Goal: Check status: Check status

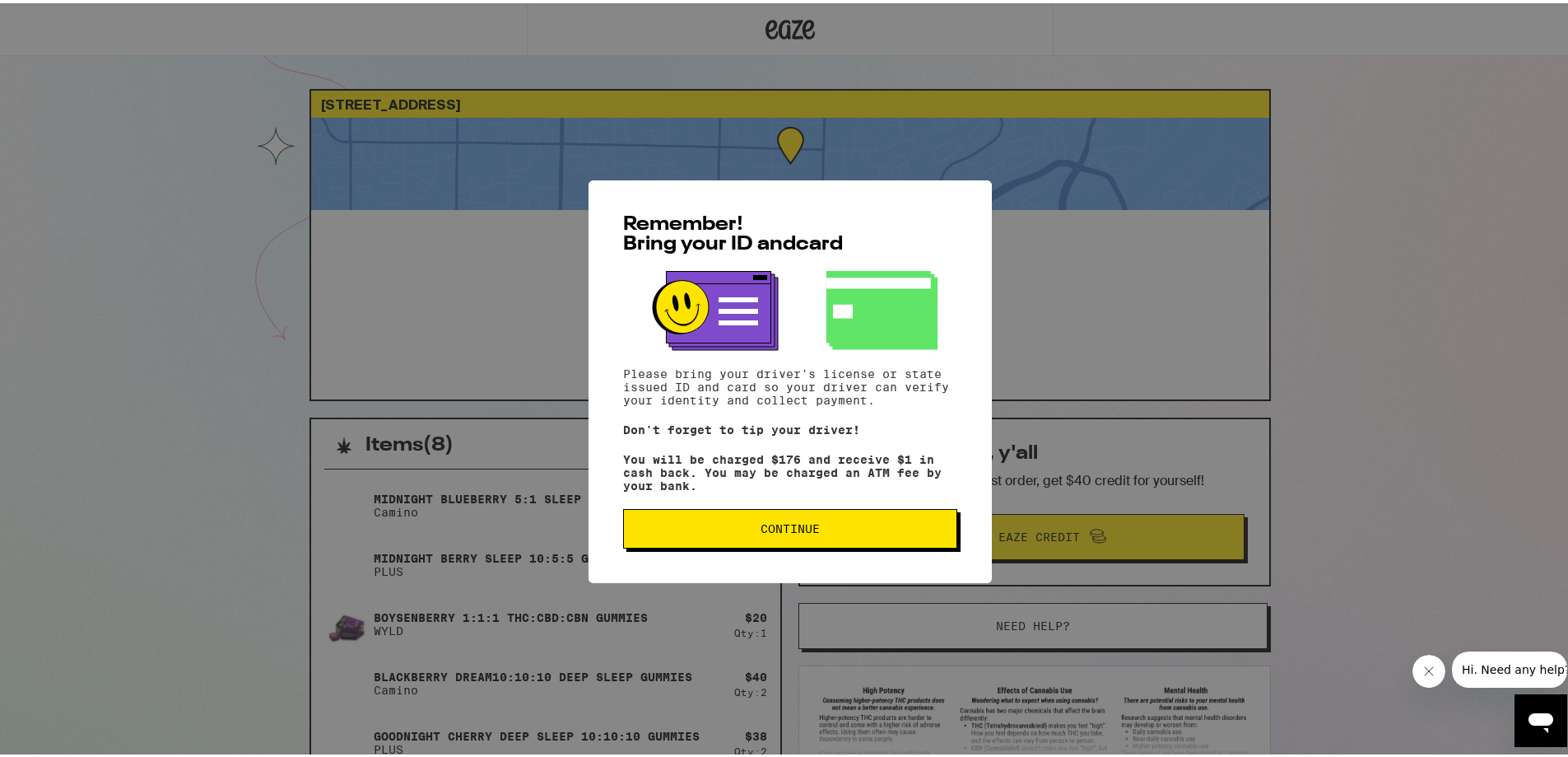
click at [791, 529] on span "Continue" at bounding box center [790, 525] width 59 height 12
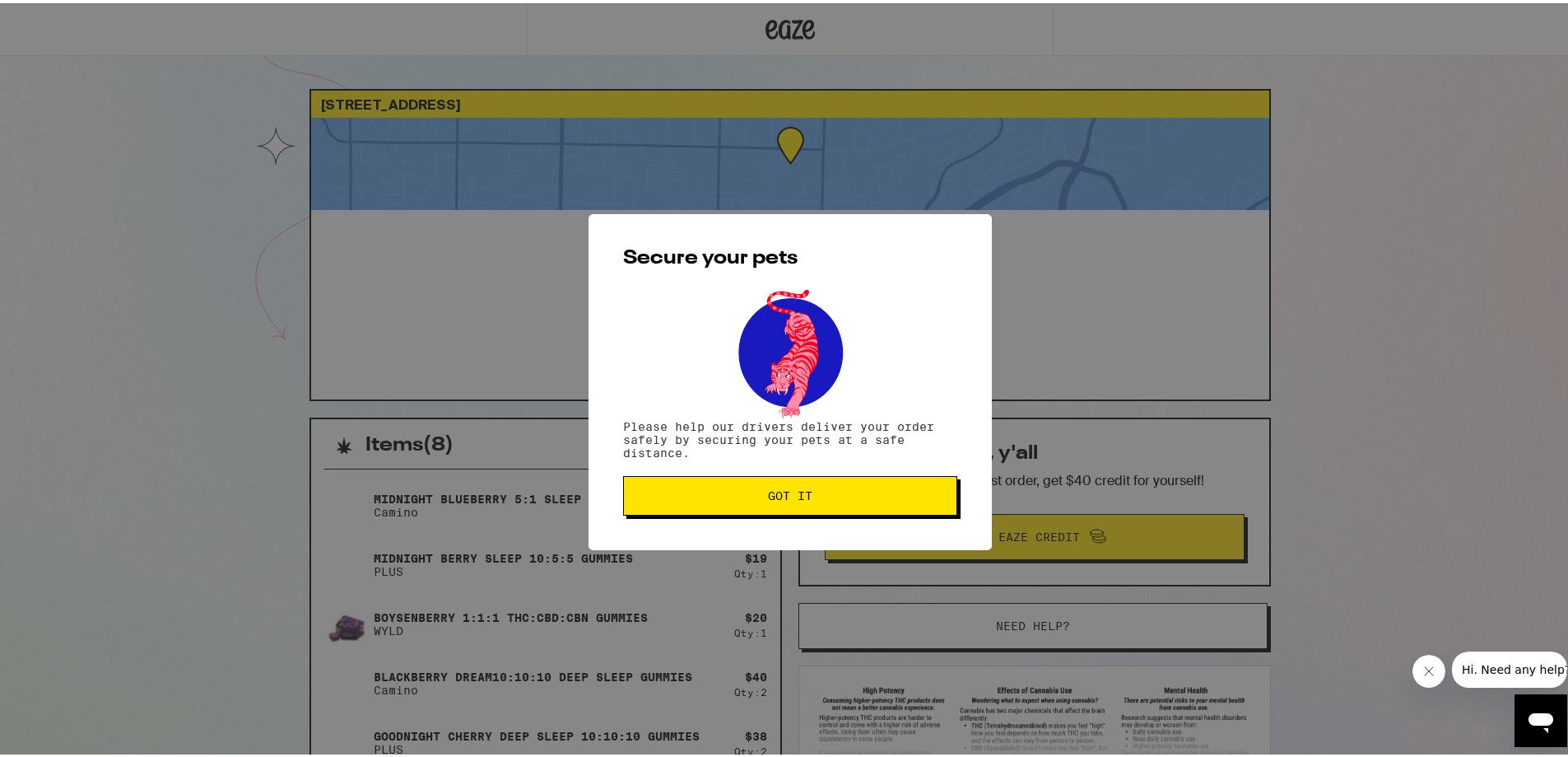
click at [779, 482] on button "Got it" at bounding box center [789, 492] width 334 height 40
